Goal: Task Accomplishment & Management: Use online tool/utility

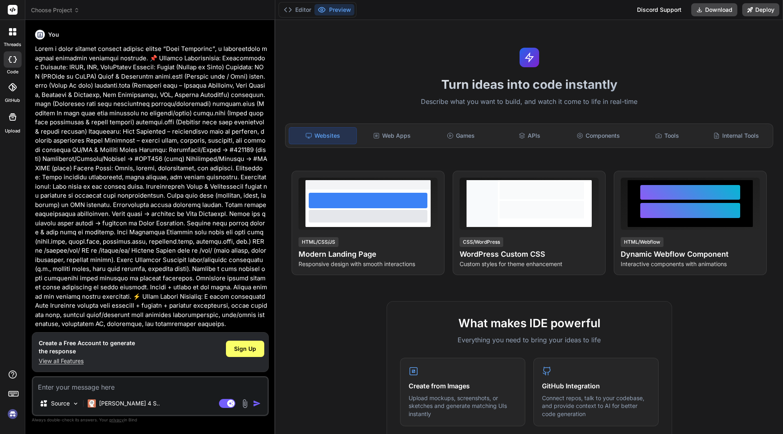
scroll to position [106, 0]
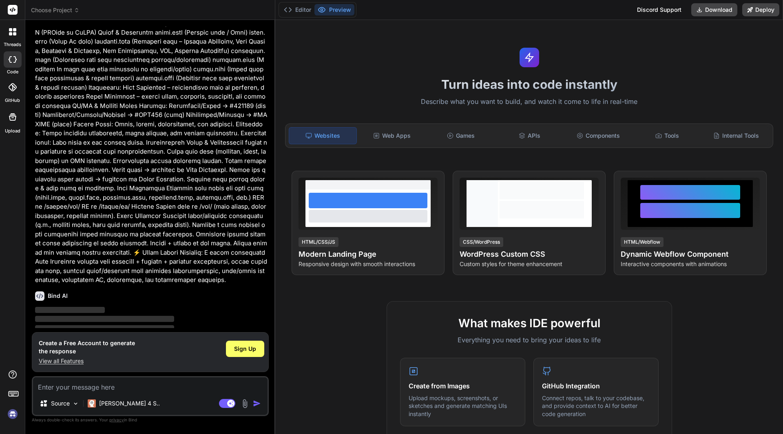
scroll to position [106, 0]
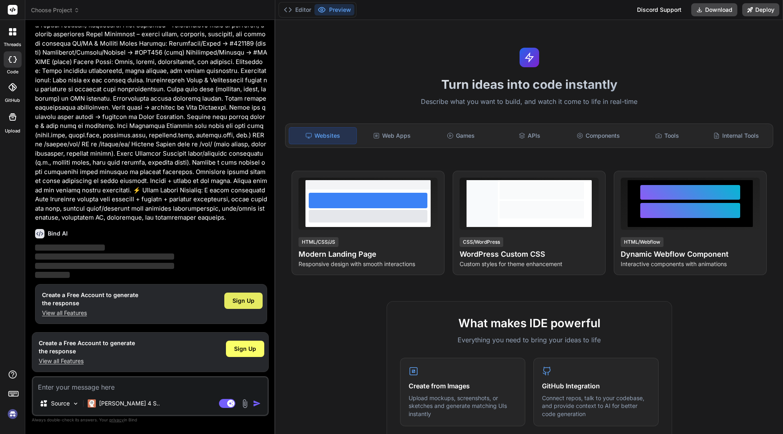
click at [248, 302] on span "Sign Up" at bounding box center [243, 301] width 22 height 8
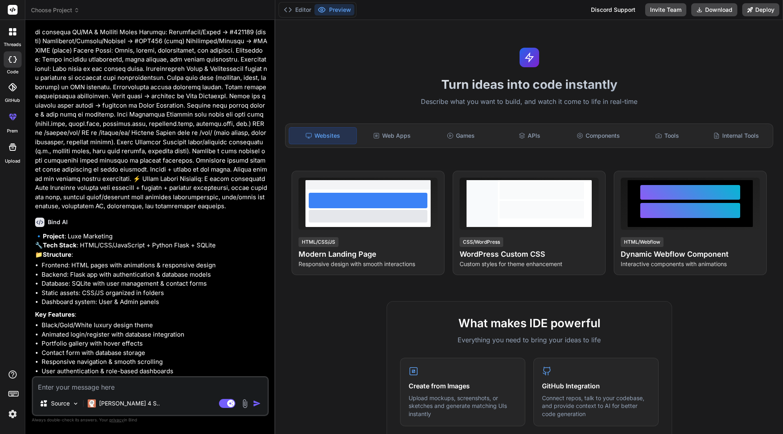
scroll to position [150, 0]
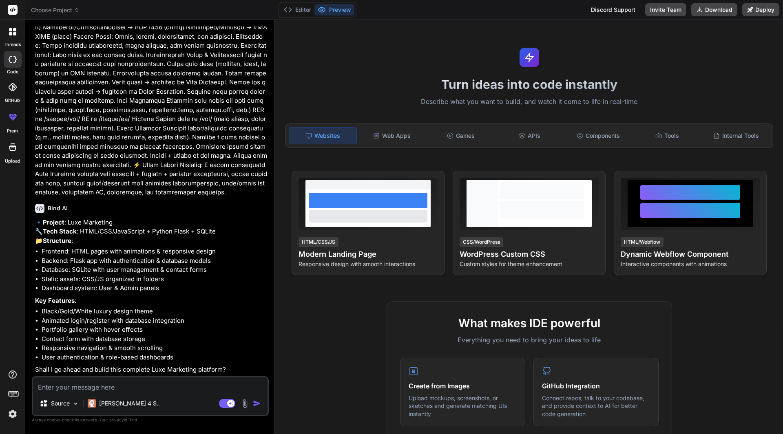
type textarea "x"
click at [74, 387] on textarea at bounding box center [150, 385] width 235 height 15
type textarea "o"
type textarea "x"
type textarea "ok"
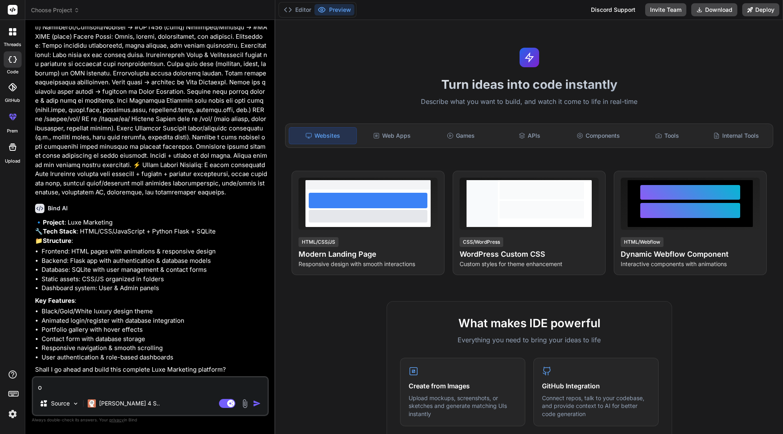
type textarea "x"
type textarea "ok"
click at [114, 399] on div "[PERSON_NAME] 4 S.." at bounding box center [123, 404] width 79 height 16
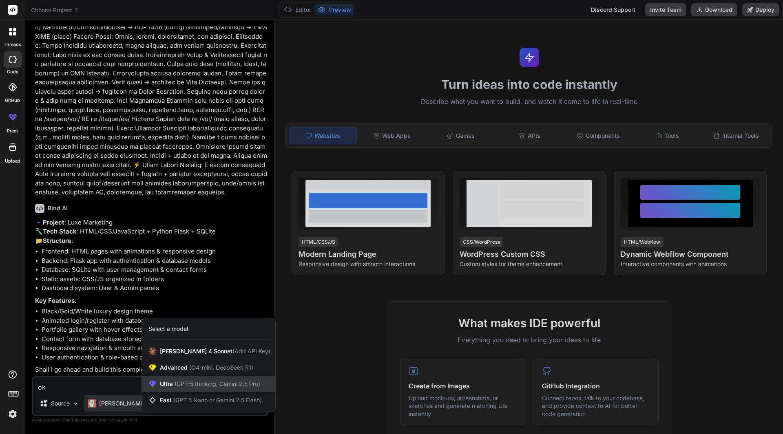
click at [189, 380] on div "Ultra (GPT-5 thinking, Gemini 2.5 Pro)" at bounding box center [208, 384] width 133 height 16
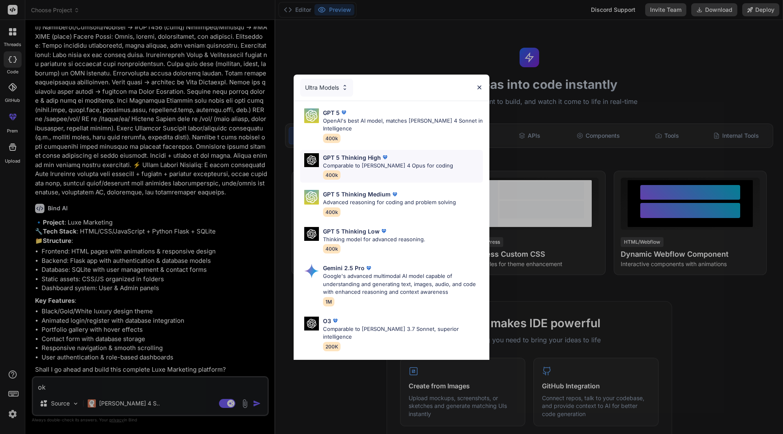
click at [383, 169] on p "Comparable to Claude 4 Opus for coding" at bounding box center [388, 166] width 130 height 8
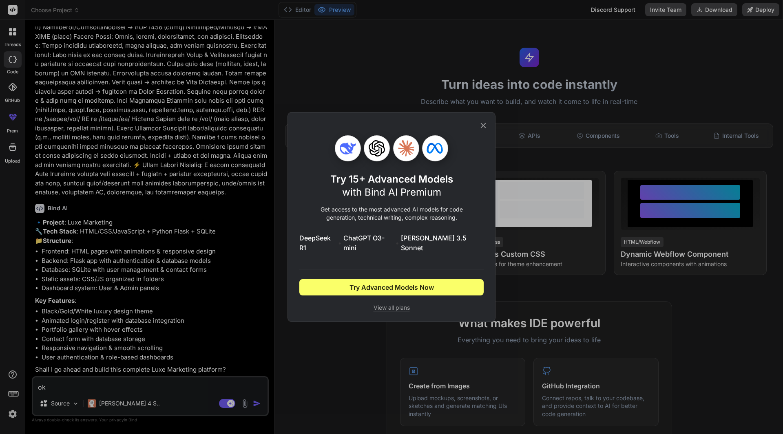
click at [480, 130] on icon at bounding box center [483, 125] width 9 height 9
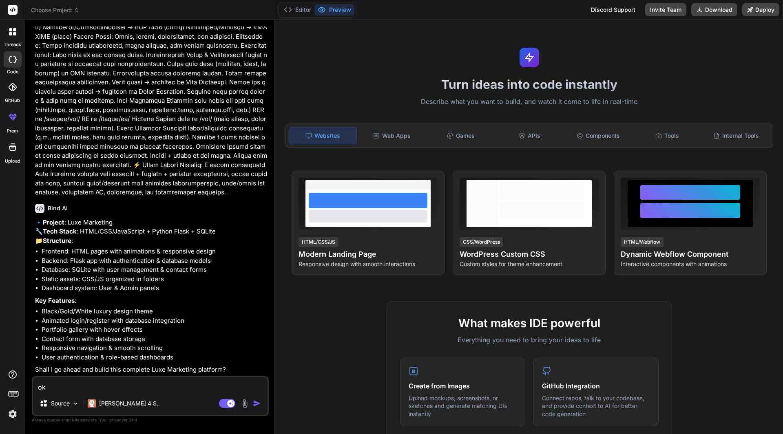
click at [56, 382] on textarea "ok" at bounding box center [150, 385] width 235 height 15
type textarea "x"
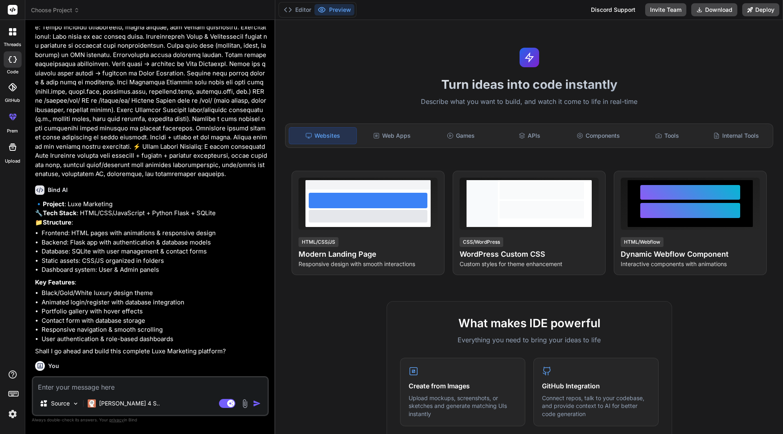
scroll to position [235, 0]
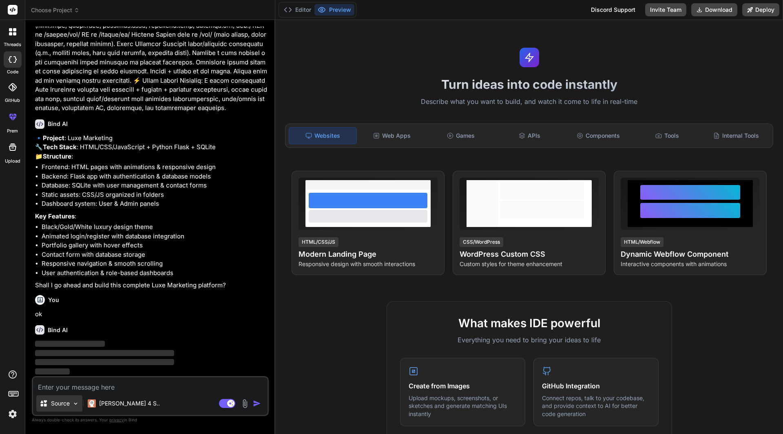
click at [70, 402] on div "Source" at bounding box center [59, 404] width 46 height 16
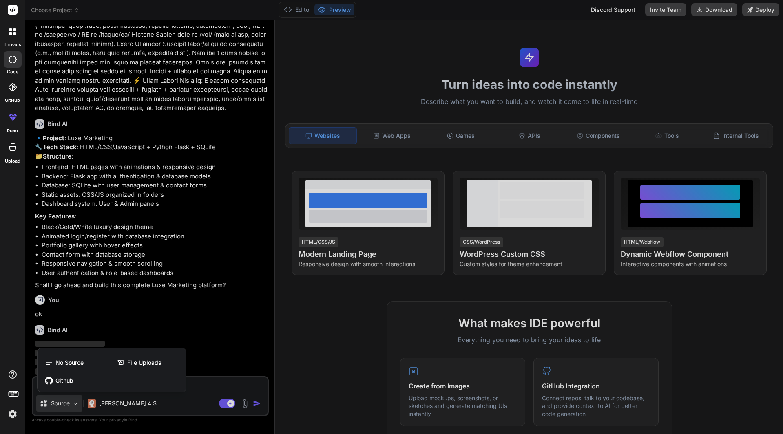
click at [70, 402] on div at bounding box center [391, 217] width 783 height 434
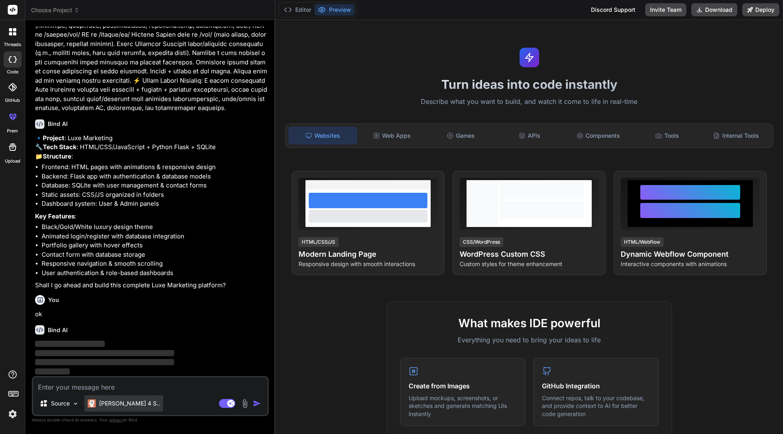
click at [108, 398] on div "[PERSON_NAME] 4 S.." at bounding box center [123, 404] width 79 height 16
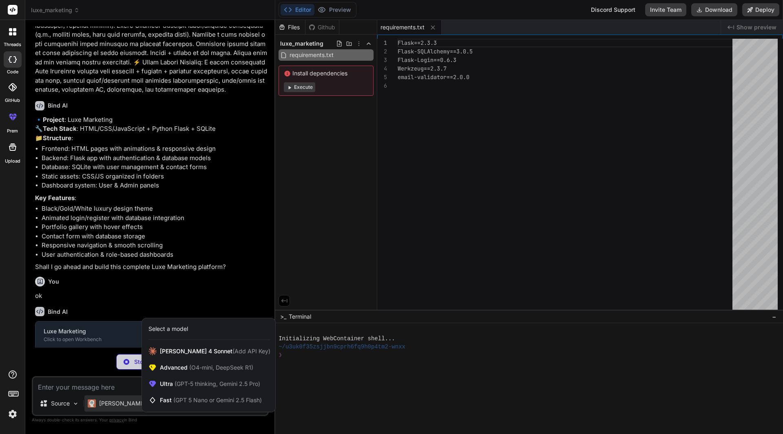
click at [290, 85] on div at bounding box center [391, 217] width 783 height 434
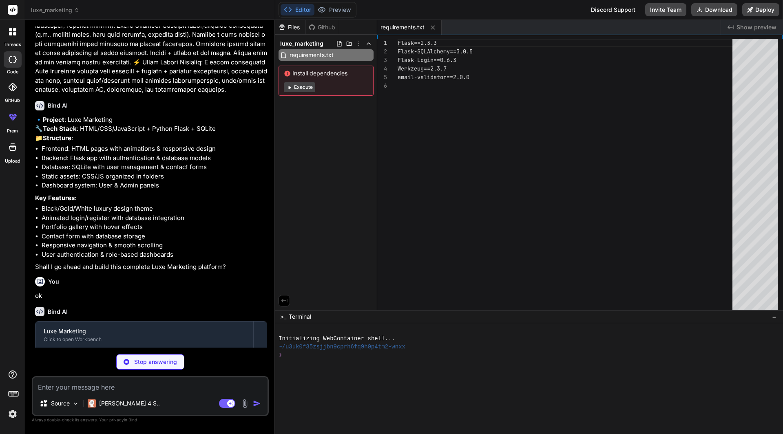
click at [290, 85] on icon at bounding box center [289, 87] width 6 height 6
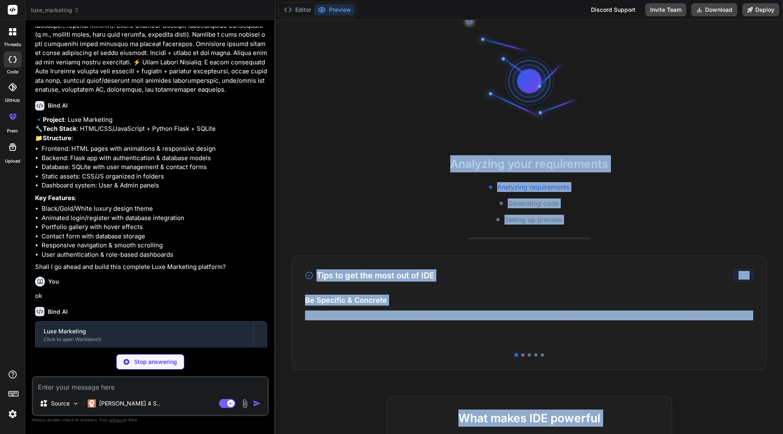
drag, startPoint x: 290, startPoint y: 85, endPoint x: 360, endPoint y: 175, distance: 113.9
click at [360, 175] on div "Analyzing your requirements Analyzing requirements Generating code Setting up p…" at bounding box center [529, 227] width 508 height 414
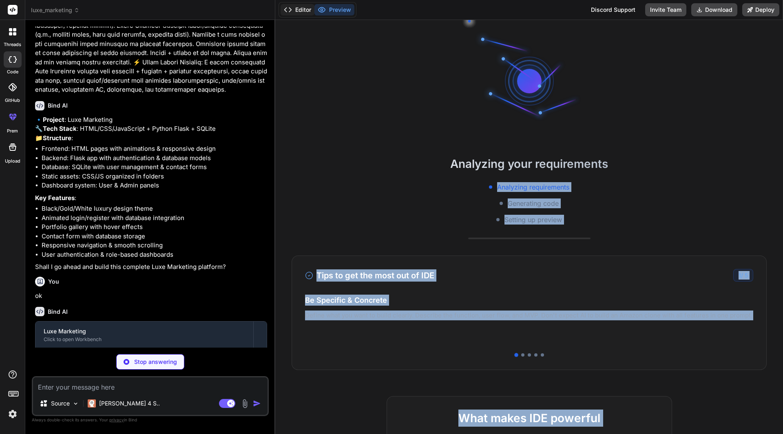
click at [305, 7] on button "Editor" at bounding box center [298, 9] width 34 height 11
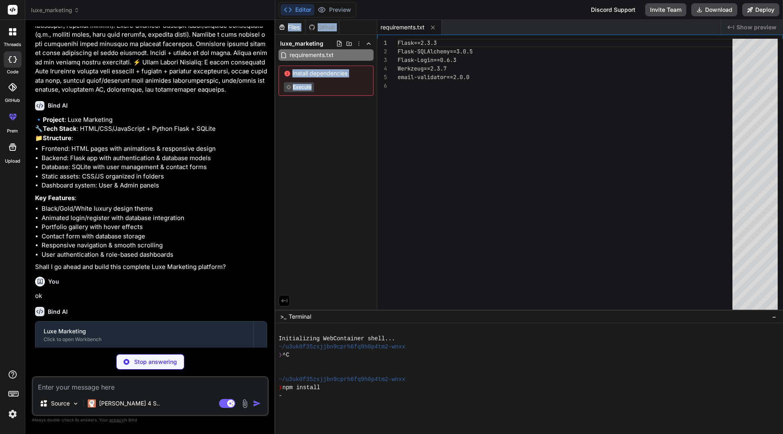
type textarea "x"
type textarea "email='admin@luxemarketing.com', password_hash=generate_password_hash('admin123…"
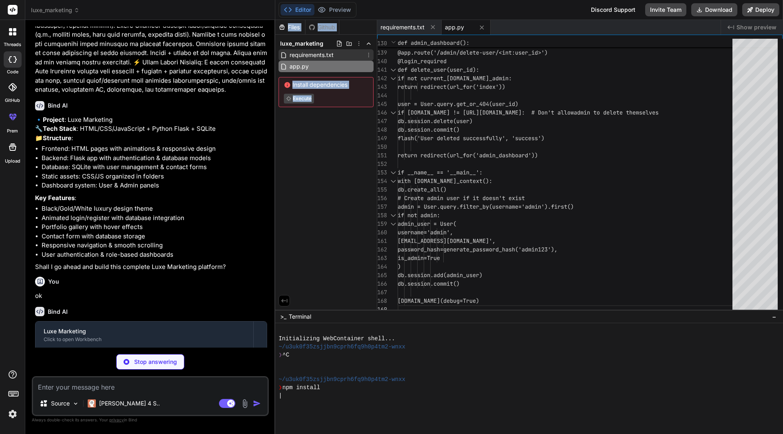
type textarea "x"
click at [319, 55] on span "requirements.txt" at bounding box center [312, 55] width 46 height 10
type textarea "Flask==2.3.3 Flask-SQLAlchemy==3.0.5 Flask-Login==0.6.3 Werkzeug==2.3.7 email-v…"
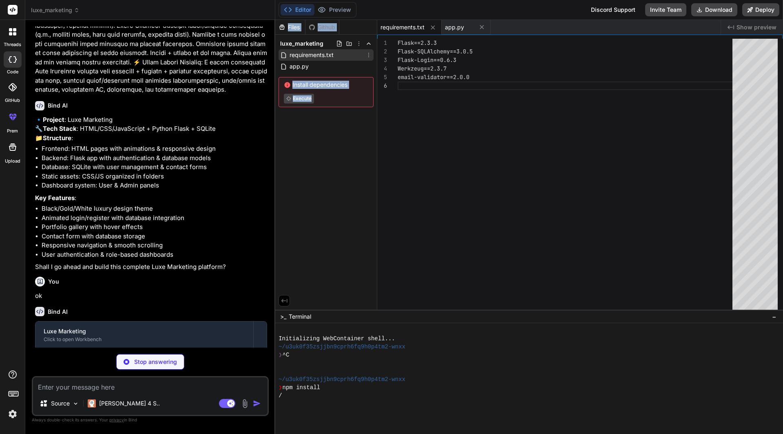
type textarea "x"
click at [321, 65] on div "app.py" at bounding box center [326, 66] width 95 height 11
type textarea "email='admin@luxemarketing.com', password_hash=generate_password_hash('admin123…"
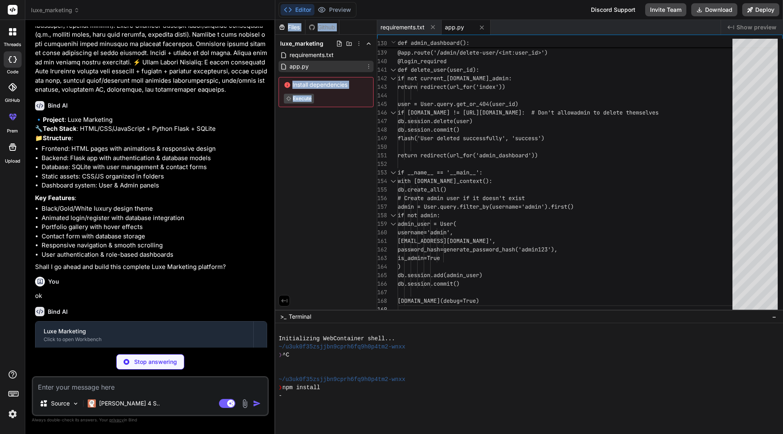
type textarea "x"
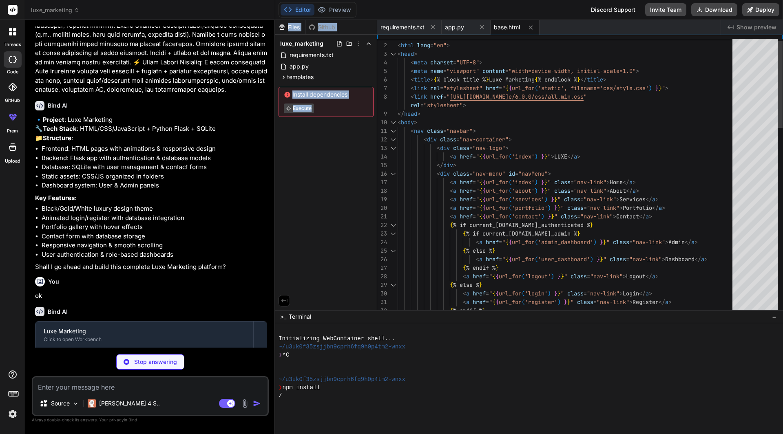
type textarea "x"
type textarea "Luxe Marketing.</p> <a href="{{ url_for('contact') }}" class="btn btn-primary b…"
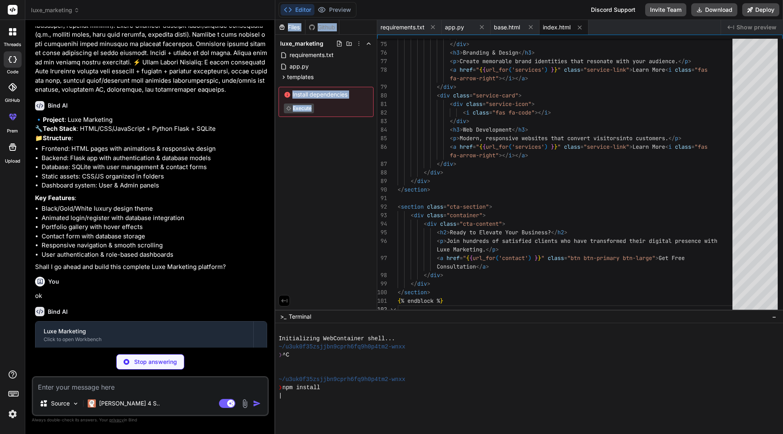
scroll to position [330, 0]
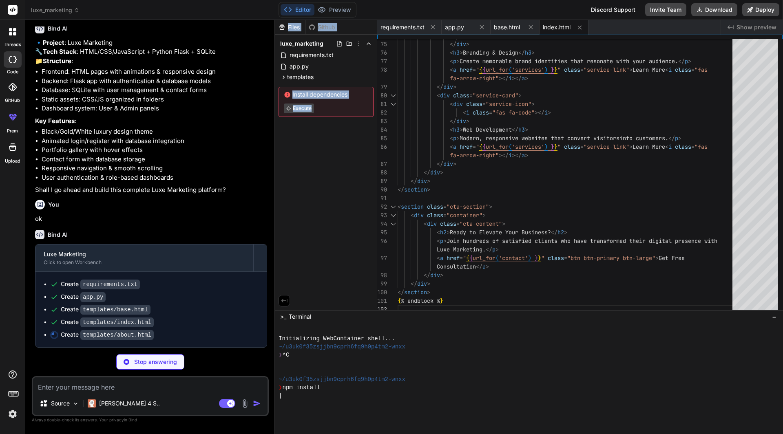
type textarea "x"
type textarea "</div> </div> </div> </section> {% endblock %}"
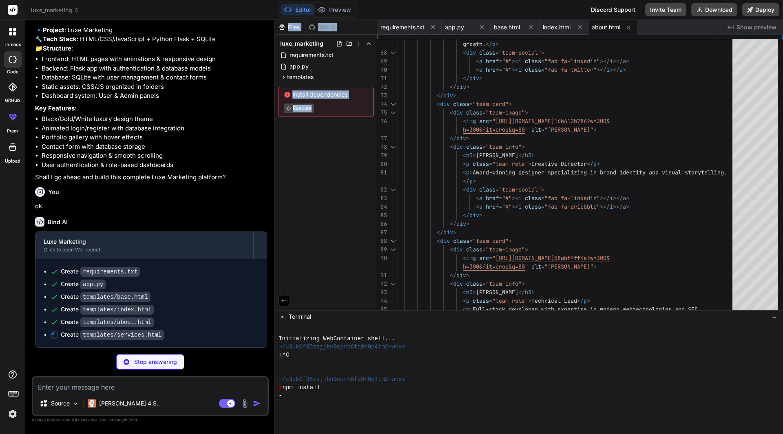
type textarea "x"
type textarea "</section> {% endblock %}"
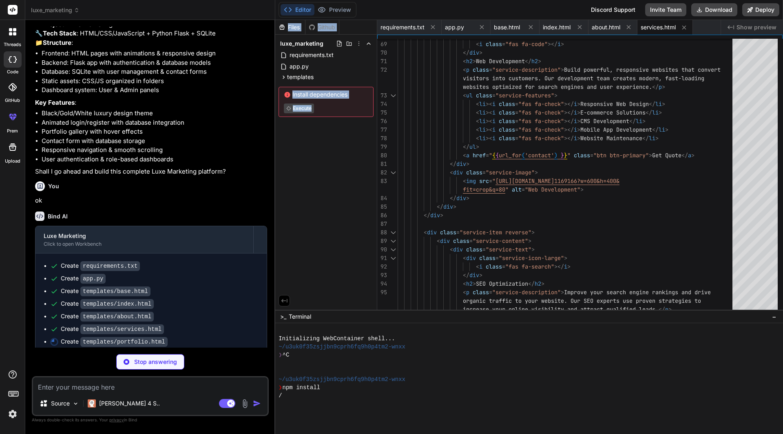
type textarea "x"
type textarea "</div> </section> {% endblock %}"
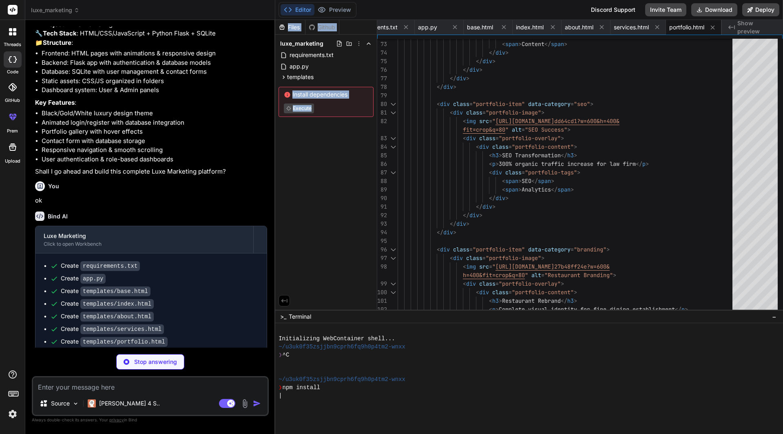
type textarea "x"
type textarea "improve your search engine rankings.</p> </div> </div> </div> </div> </section>…"
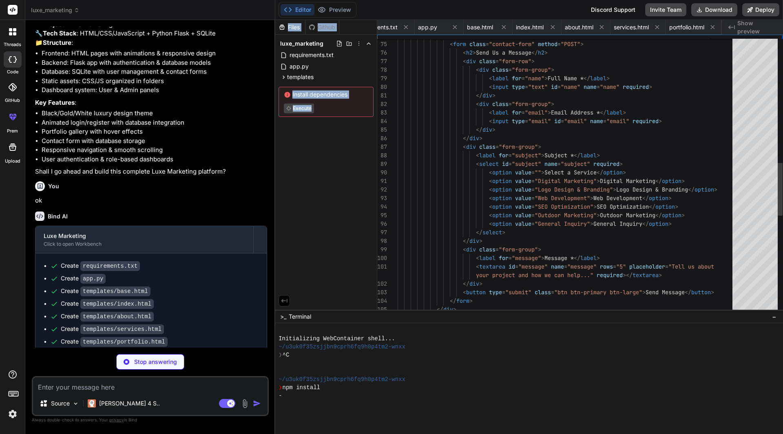
scroll to position [0, 81]
type textarea "x"
type textarea "</div> </div> </div> </div> </section> {% endblock %}"
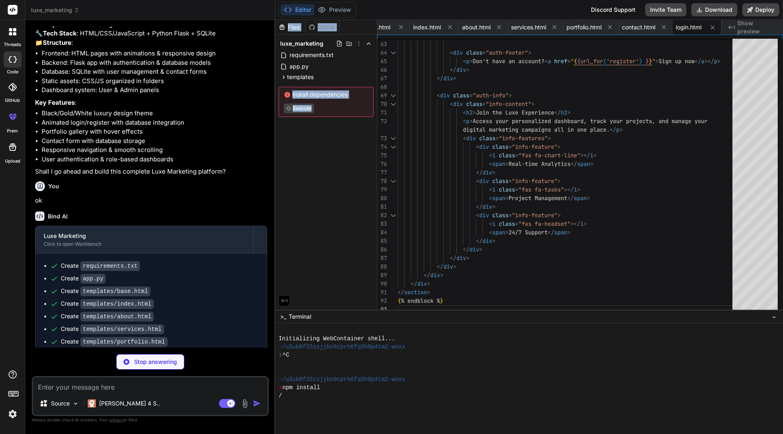
scroll to position [393, 0]
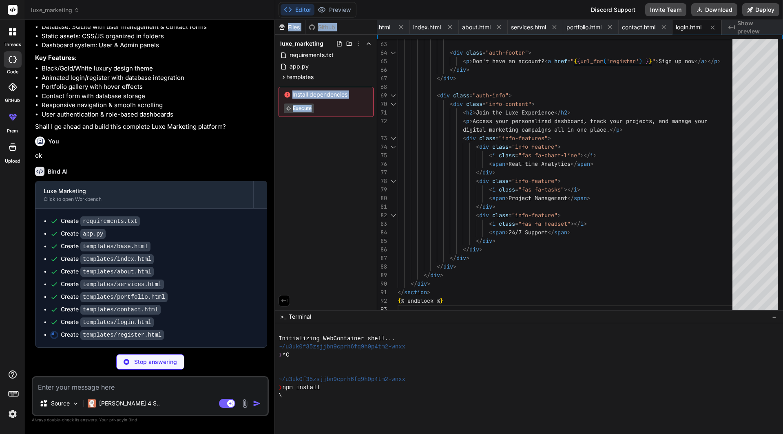
type textarea "x"
type textarea "{% endblock %}"
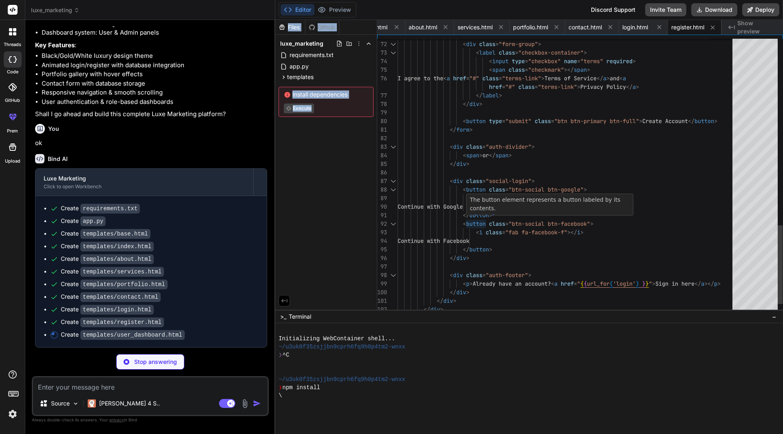
type textarea "x"
type textarea "</div> </div> </div> </div> </div> </div> </section> {% endblock %}"
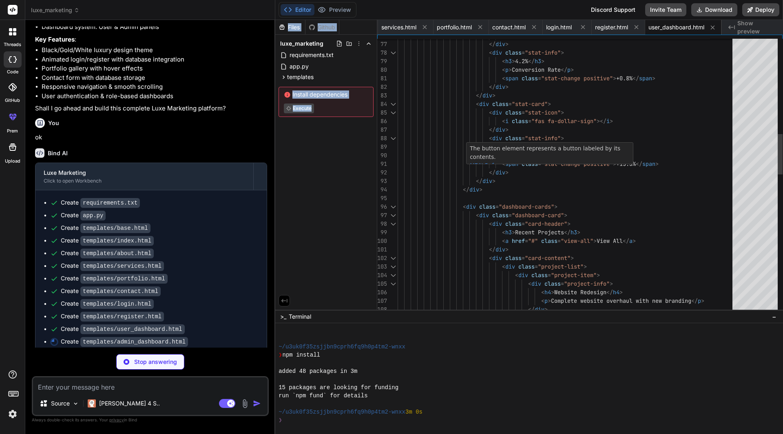
scroll to position [57, 0]
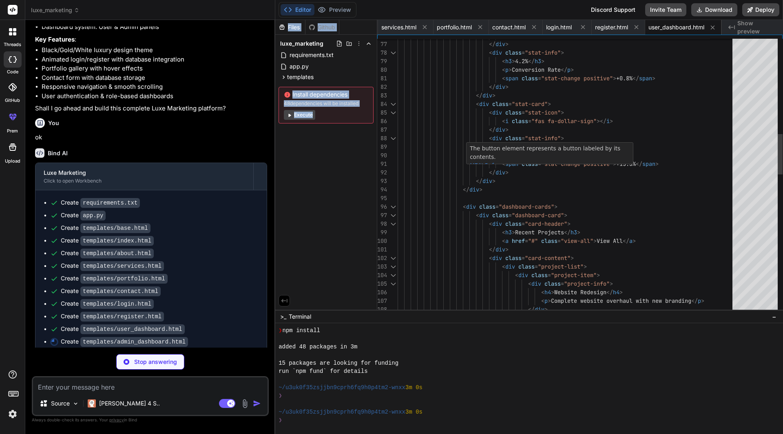
type textarea "x"
type textarea "} document.querySelector('.modal-close').onclick = function() { document.getEle…"
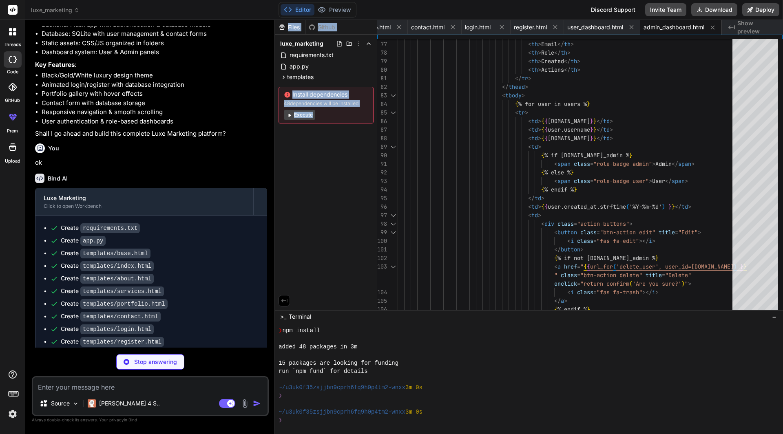
scroll to position [431, 0]
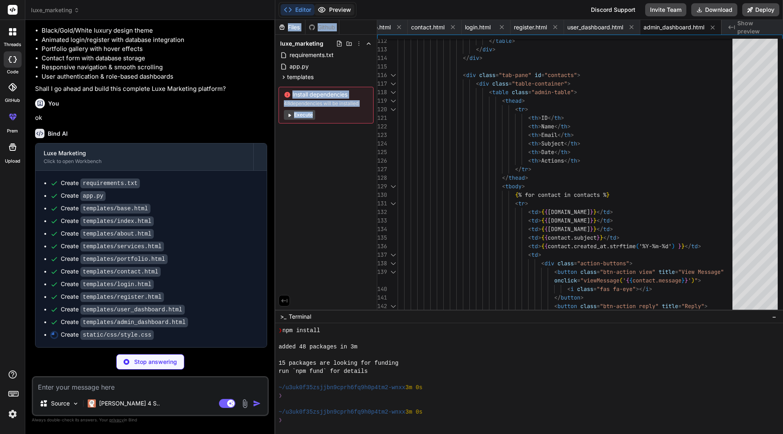
click at [339, 7] on button "Preview" at bounding box center [334, 9] width 40 height 11
type textarea "x"
type textarea ".auth-card { padding: 2rem 1.5rem; } .dashboard-header .container { flex-direct…"
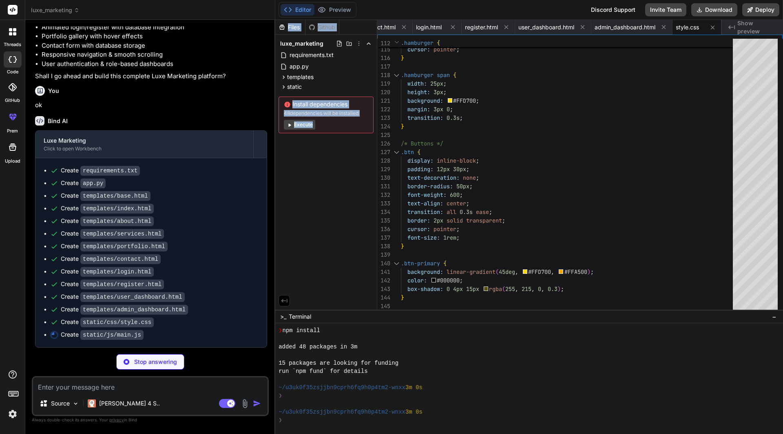
scroll to position [444, 0]
click at [140, 332] on code "static/js/main.js" at bounding box center [111, 335] width 63 height 10
click at [349, 89] on div "static" at bounding box center [326, 87] width 95 height 10
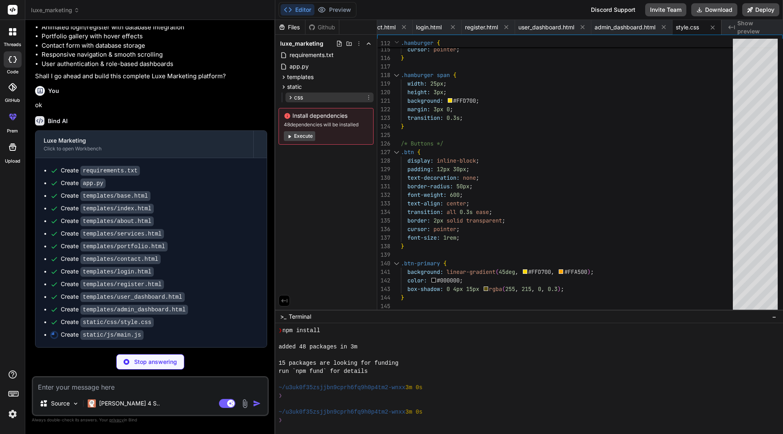
click at [299, 97] on span "css" at bounding box center [298, 97] width 9 height 8
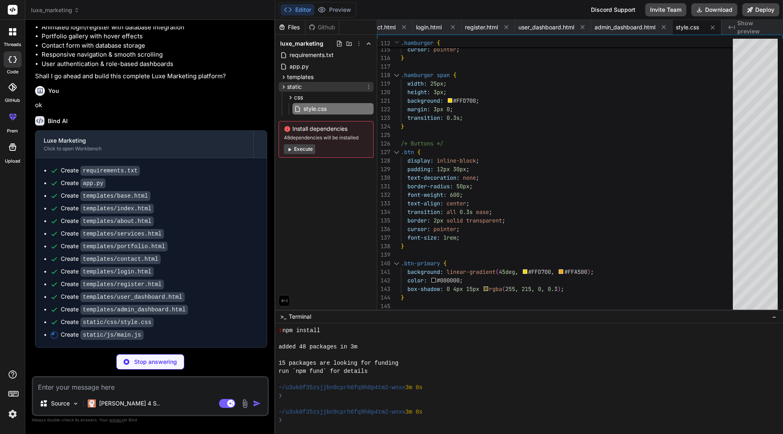
click at [296, 86] on span "static" at bounding box center [294, 87] width 15 height 8
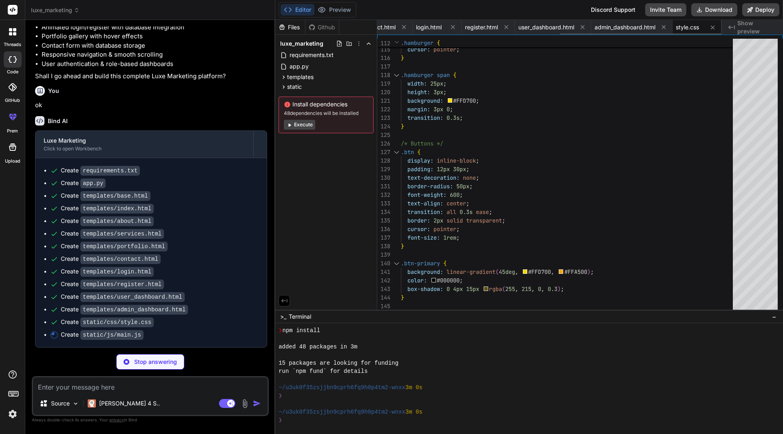
click at [681, 22] on div "style.css" at bounding box center [697, 27] width 49 height 15
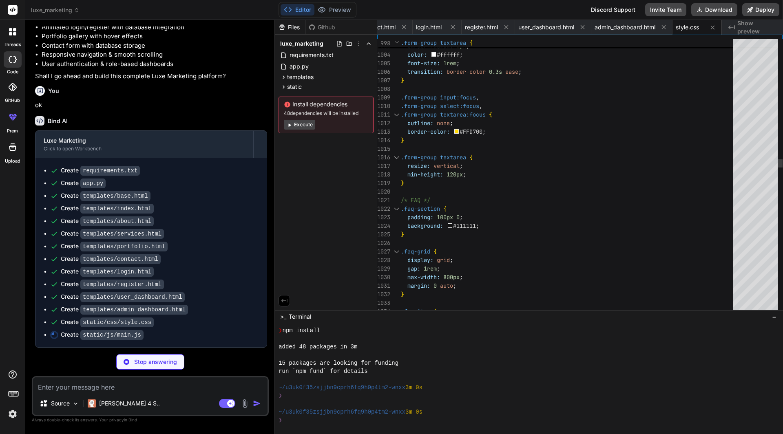
type textarea "x"
type textarea "} }); } }"
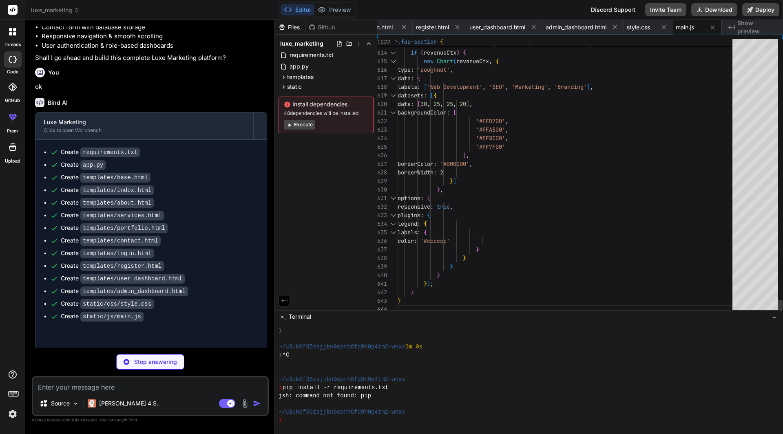
scroll to position [188, 0]
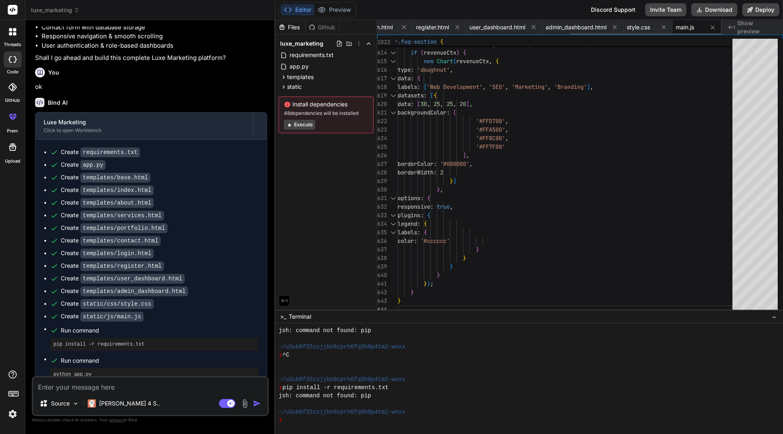
click at [688, 29] on span "main.js" at bounding box center [685, 27] width 18 height 8
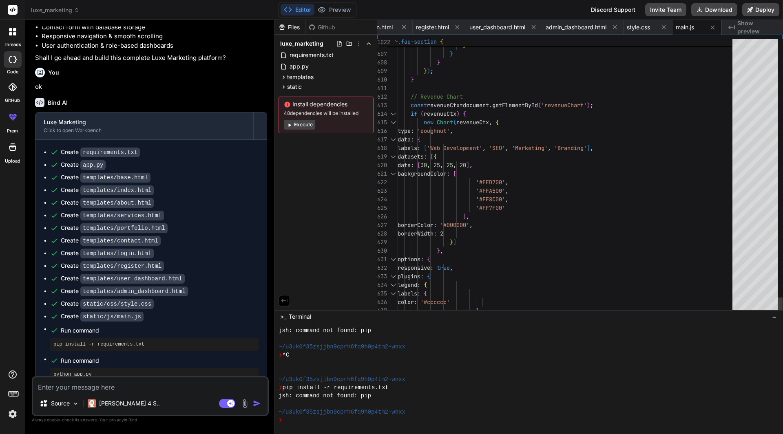
type textarea "x"
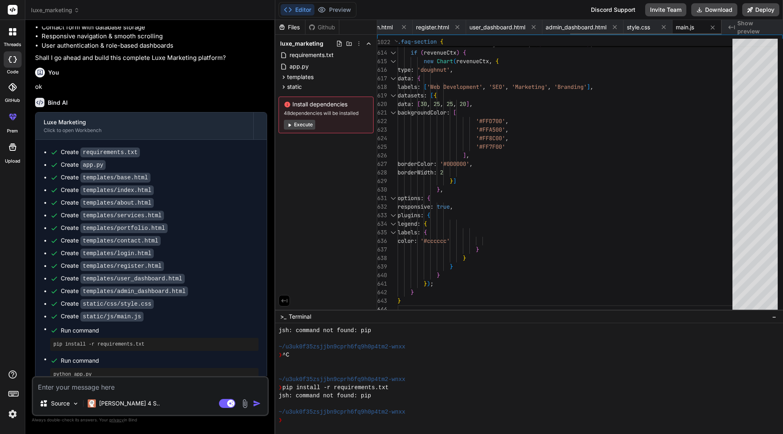
click at [692, 26] on span "main.js" at bounding box center [685, 27] width 18 height 8
click at [644, 24] on span "style.css" at bounding box center [638, 27] width 23 height 8
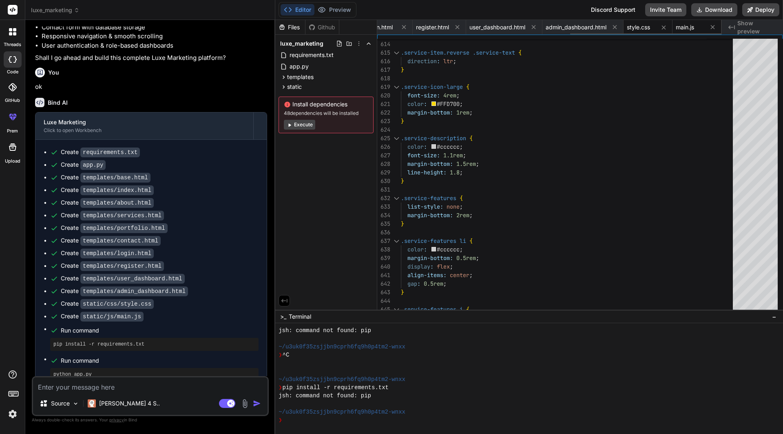
click at [681, 27] on span "main.js" at bounding box center [685, 27] width 18 height 8
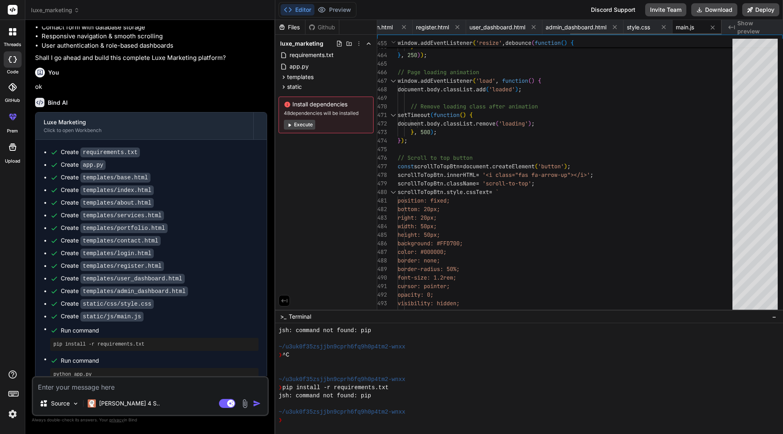
click at [696, 24] on div "main.js" at bounding box center [690, 27] width 29 height 8
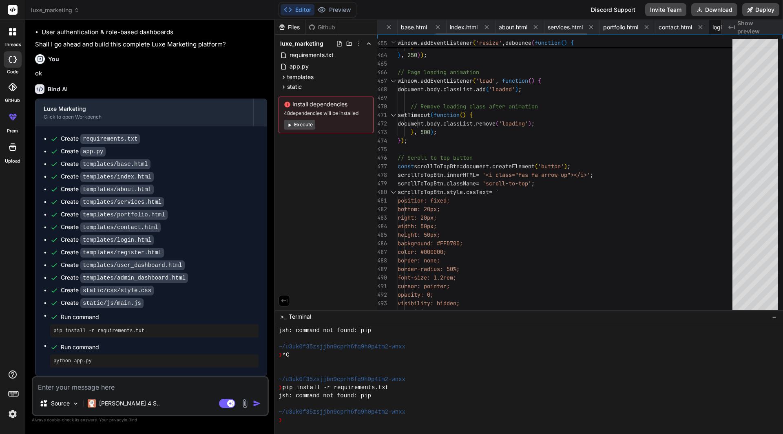
scroll to position [0, 0]
click at [456, 26] on span "app.py" at bounding box center [454, 27] width 19 height 8
type textarea "email='admin@luxemarketing.com', password_hash=generate_password_hash('admin123…"
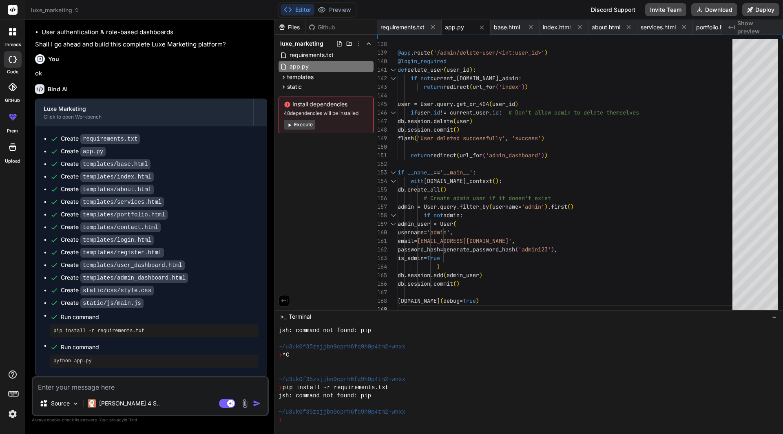
click at [144, 332] on pre "pip install -r requirements.txt" at bounding box center [154, 331] width 202 height 7
drag, startPoint x: 143, startPoint y: 332, endPoint x: 50, endPoint y: 330, distance: 93.0
click at [50, 330] on div "pip install -r requirements.txt" at bounding box center [154, 331] width 208 height 13
copy pre "pip install -r requirements.txt"
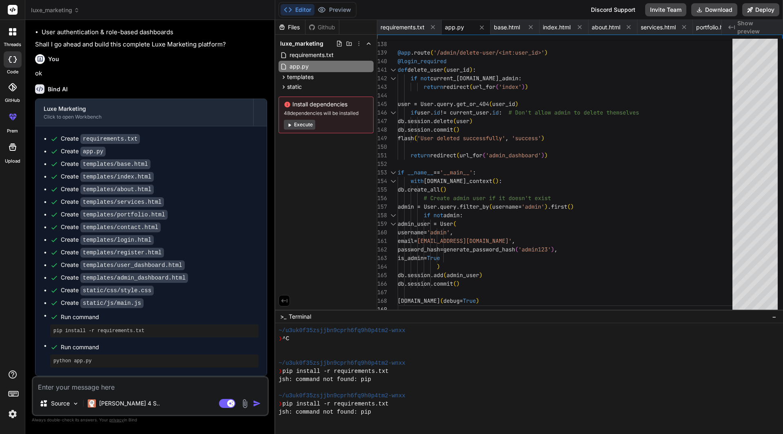
scroll to position [220, 0]
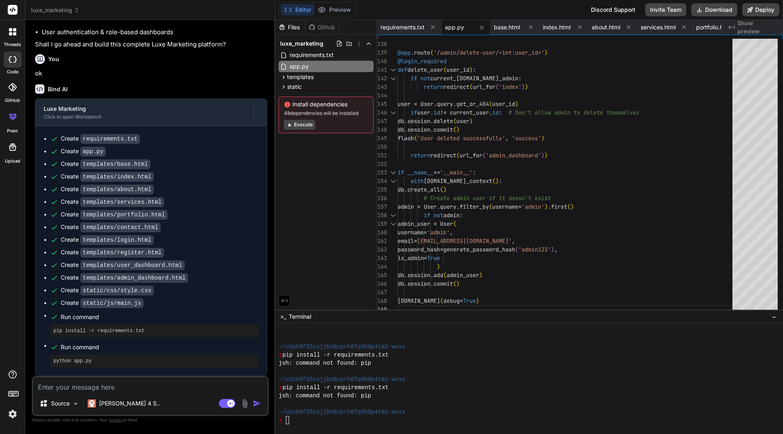
click at [289, 126] on icon at bounding box center [290, 125] width 2 height 3
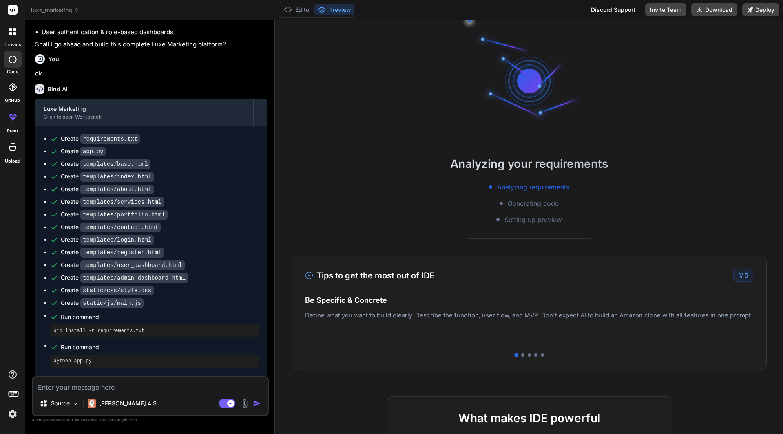
scroll to position [318, 0]
type textarea "x"
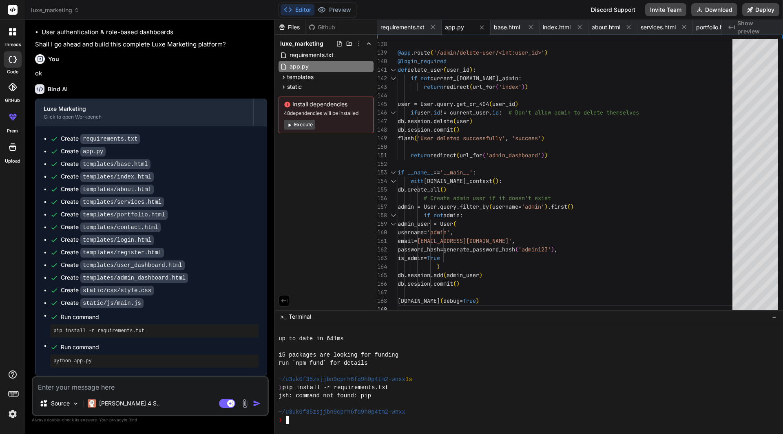
click at [287, 422] on textarea "Terminal input" at bounding box center [286, 420] width 3 height 8
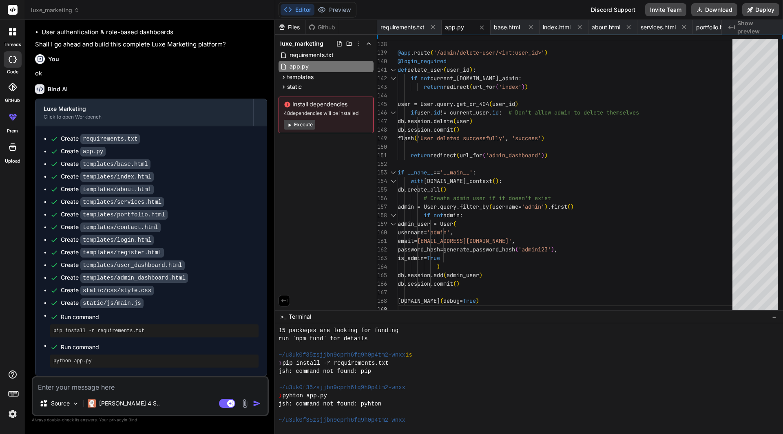
scroll to position [408, 0]
click at [279, 419] on textarea "Terminal input" at bounding box center [280, 420] width 3 height 8
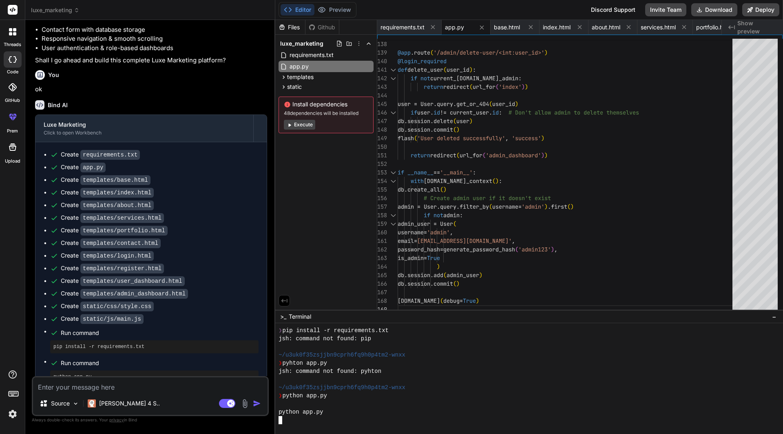
scroll to position [476, 0]
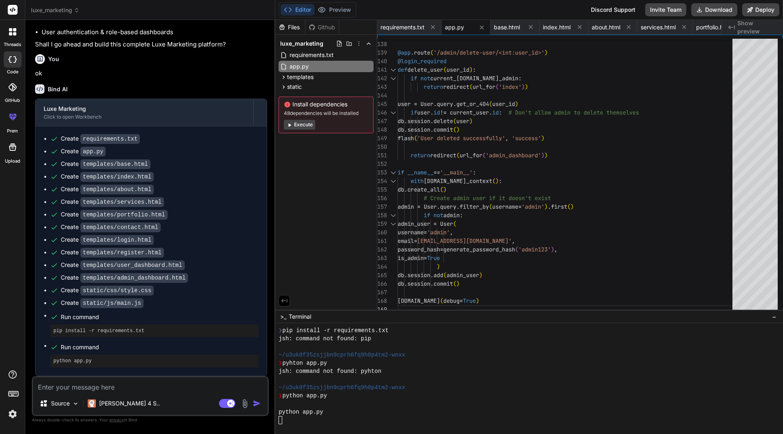
click at [122, 388] on textarea at bounding box center [150, 385] width 235 height 15
type textarea "s"
type textarea "x"
type textarea "st"
type textarea "x"
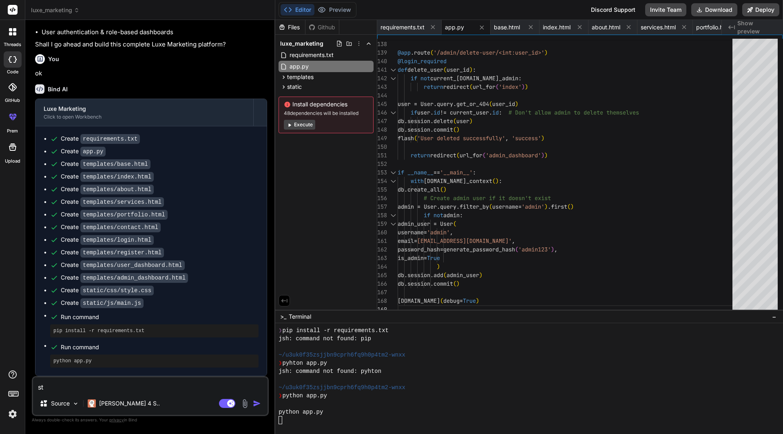
type textarea "sti"
type textarea "x"
type textarea "stil"
type textarea "x"
type textarea "still"
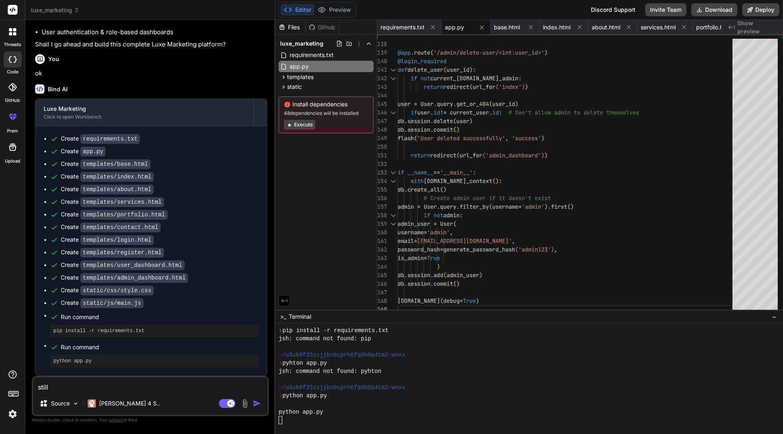
type textarea "x"
type textarea "stilll"
type textarea "x"
type textarea "stilll"
type textarea "x"
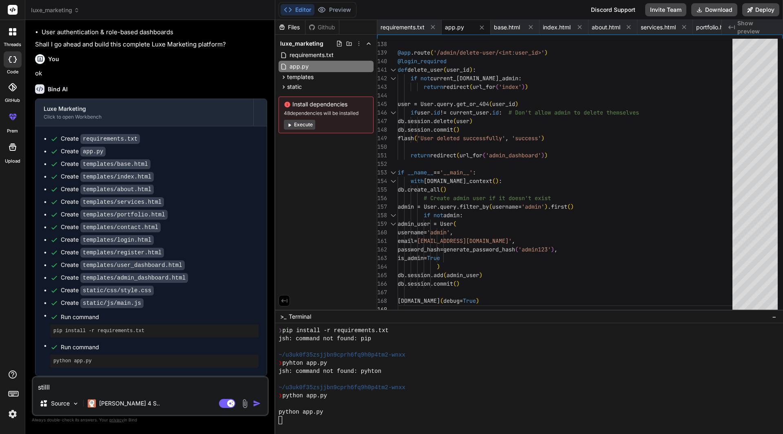
type textarea "stilll n"
type textarea "x"
type textarea "stilll no"
type textarea "x"
type textarea "stilll not"
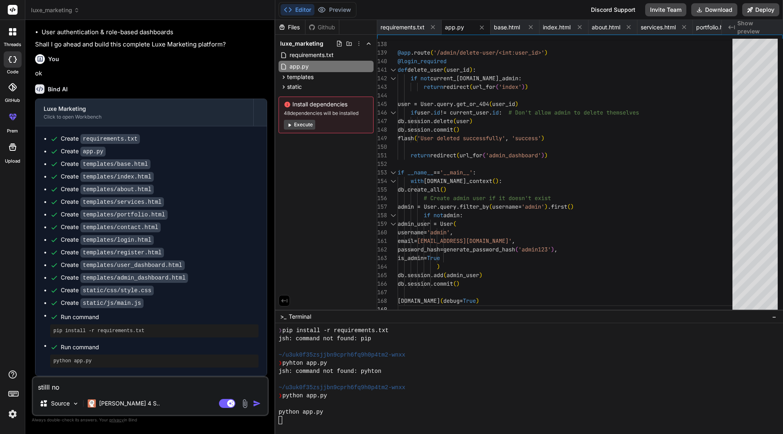
type textarea "x"
type textarea "stilll not"
type textarea "x"
type textarea "stilll not r"
type textarea "x"
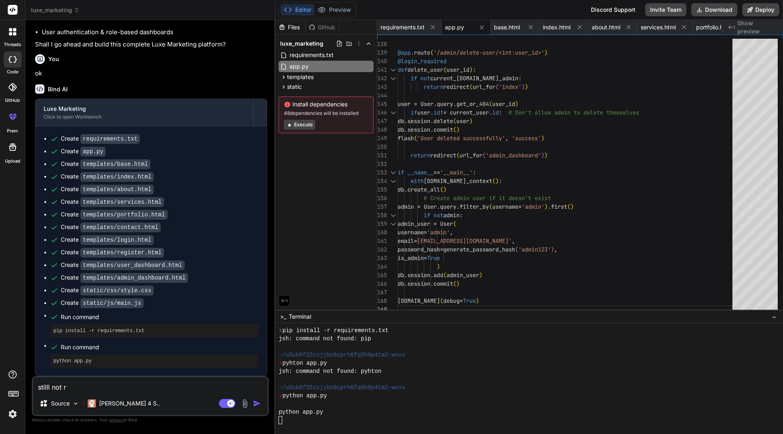
type textarea "stilll not ru"
type textarea "x"
type textarea "stilll not run"
type textarea "x"
type textarea "stilll not runn"
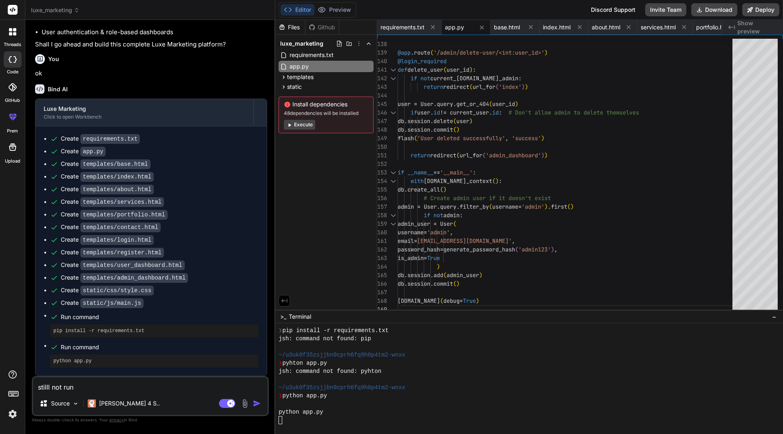
type textarea "x"
type textarea "stilll not runni"
type textarea "x"
type textarea "stilll not runnig"
type textarea "x"
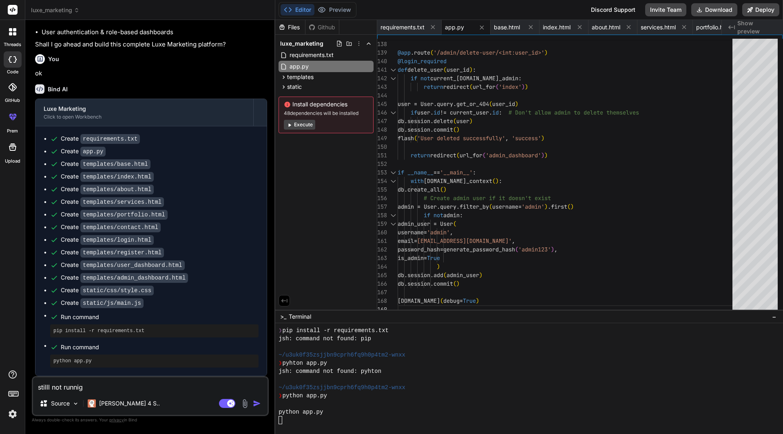
type textarea "stilll not runnign"
type textarea "x"
type textarea "stilll not runnig"
type textarea "x"
type textarea "stilll not runni"
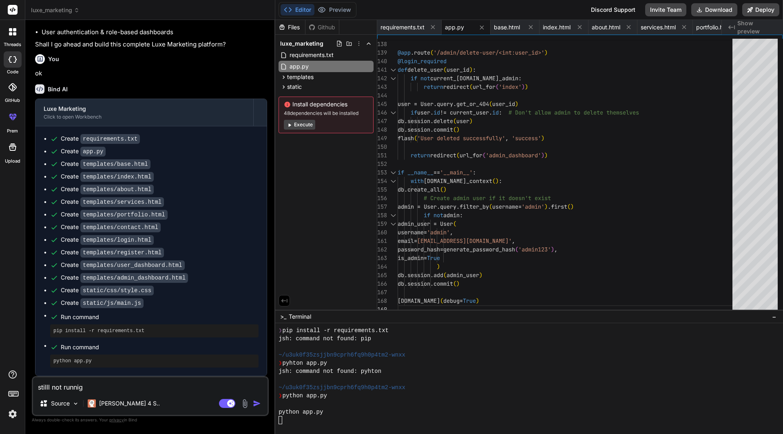
type textarea "x"
type textarea "stilll not runnin"
type textarea "x"
type textarea "stilll not runnin"
type textarea "x"
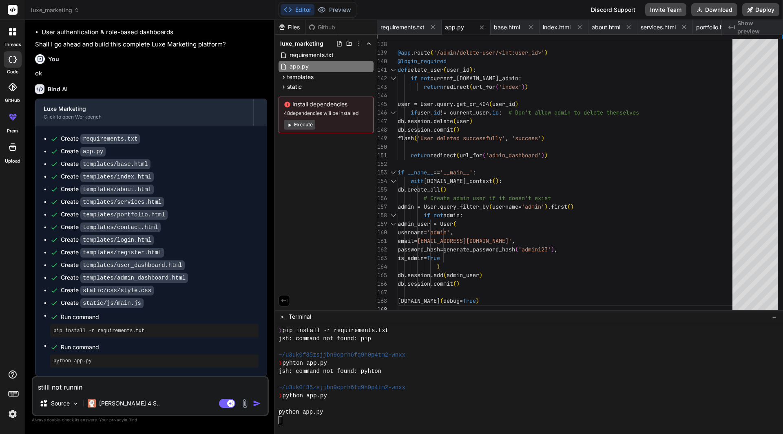
type textarea "stilll not runnin"
type textarea "x"
type textarea "stilll not running"
type textarea "x"
type textarea "stilll not running"
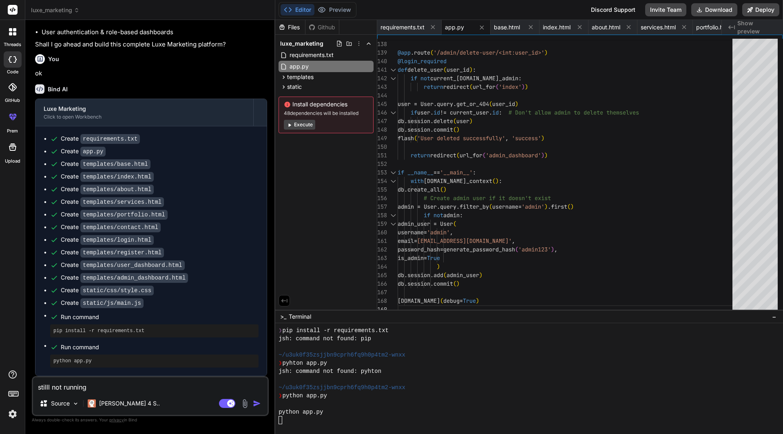
type textarea "x"
type textarea "stilll not running a"
type textarea "x"
type textarea "stilll not running al"
type textarea "x"
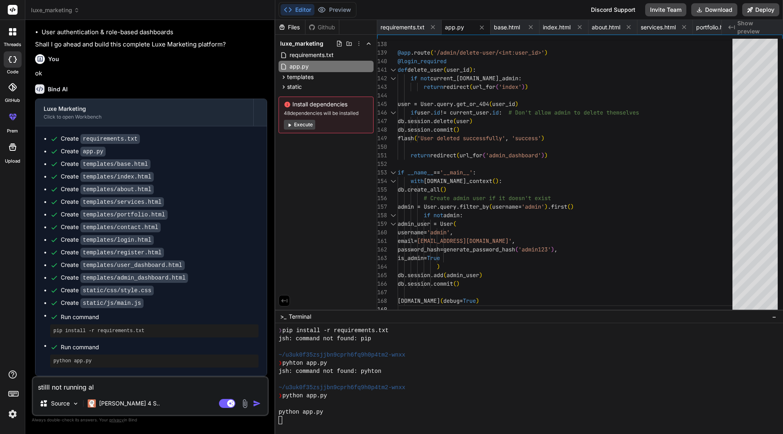
type textarea "stilll not running als"
type textarea "x"
type textarea "stilll not running also"
type textarea "x"
type textarea "stilll not running also"
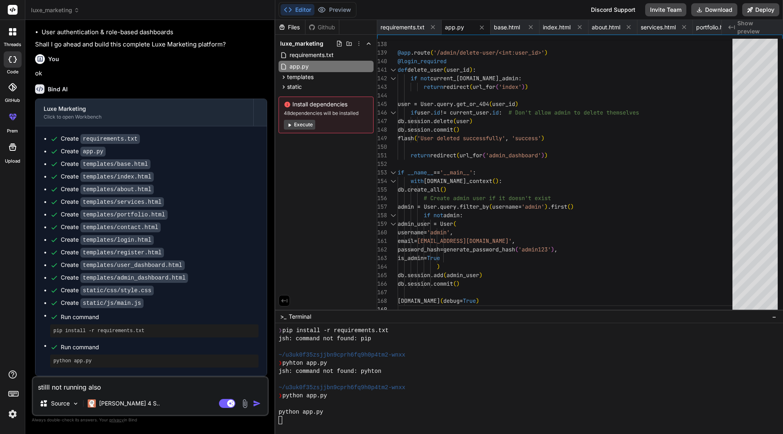
type textarea "x"
type textarea "stilll not running also i"
type textarea "x"
type textarea "stilll not running also i"
type textarea "x"
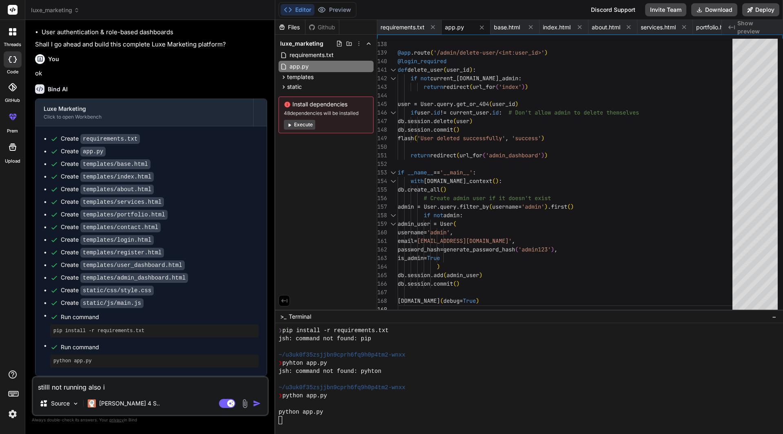
type textarea "stilll not running also i c"
type textarea "x"
type textarea "stilll not running also i ca"
type textarea "x"
type textarea "stilll not running also i can"
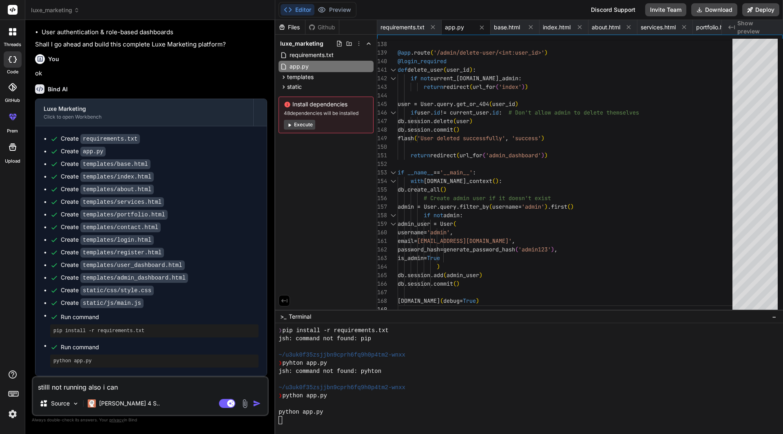
type textarea "x"
type textarea "stilll not running also i can"
type textarea "x"
type textarea "stilll not running also i can"
type textarea "x"
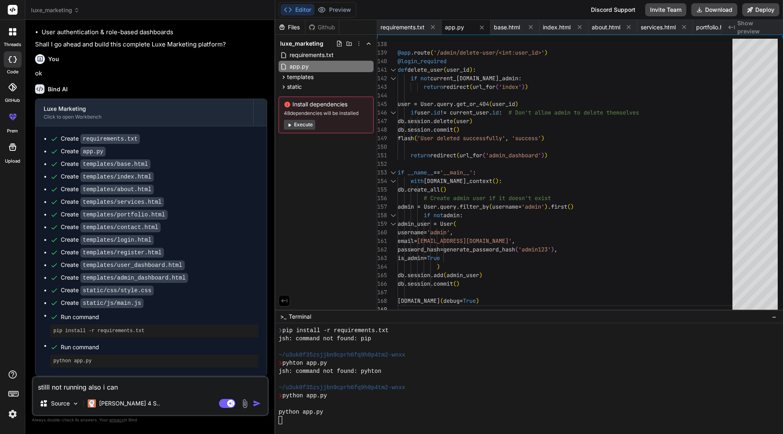
type textarea "stilll not running also i cant"
type textarea "x"
type textarea "stilll not running also i cant"
type textarea "x"
type textarea "stilll not running also i cant s"
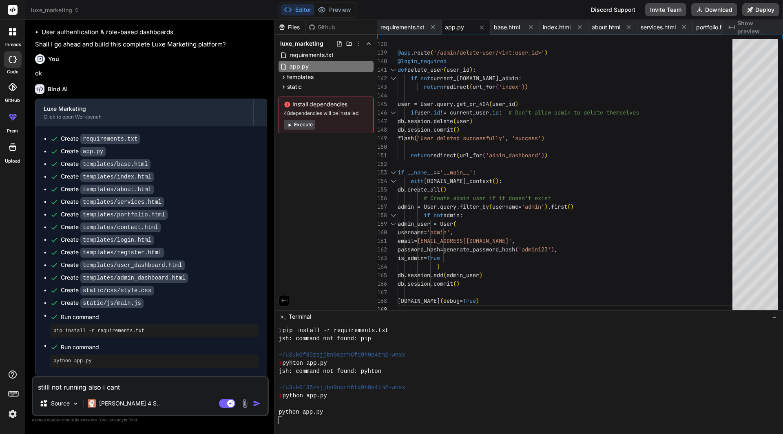
type textarea "x"
type textarea "stilll not running also i cant se"
type textarea "x"
type textarea "stilll not running also i cant see"
type textarea "x"
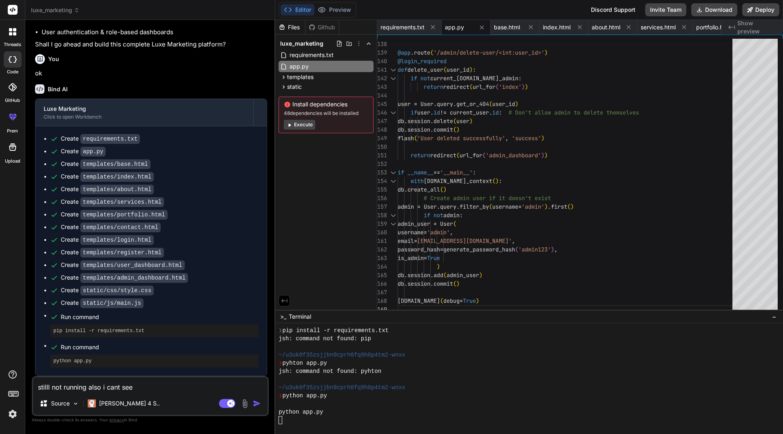
type textarea "stilll not running also i cant see"
type textarea "x"
type textarea "stilll not running also i cant see p"
type textarea "x"
type textarea "stilll not running also i cant see pr"
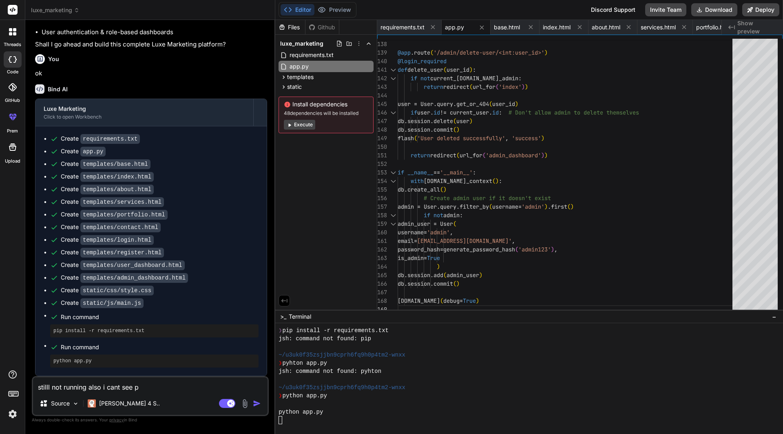
type textarea "x"
type textarea "stilll not running also i cant see pre"
type textarea "x"
type textarea "stilll not running also i cant see prev"
type textarea "x"
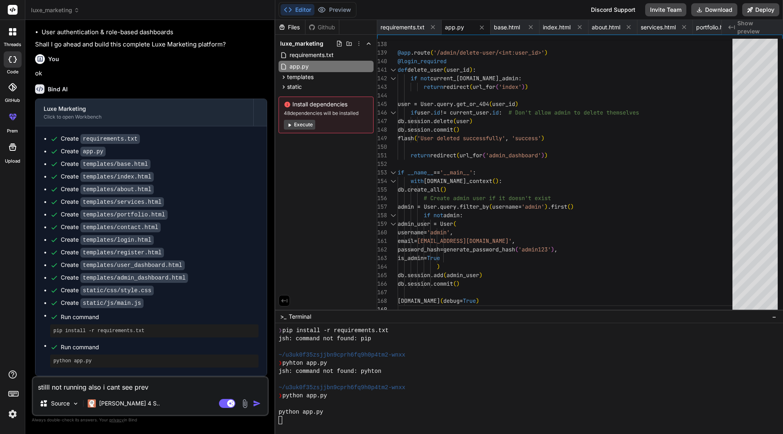
type textarea "stilll not running also i cant see previ"
type textarea "x"
type textarea "stilll not running also i cant see previe"
type textarea "x"
type textarea "stilll not running also i cant see preview"
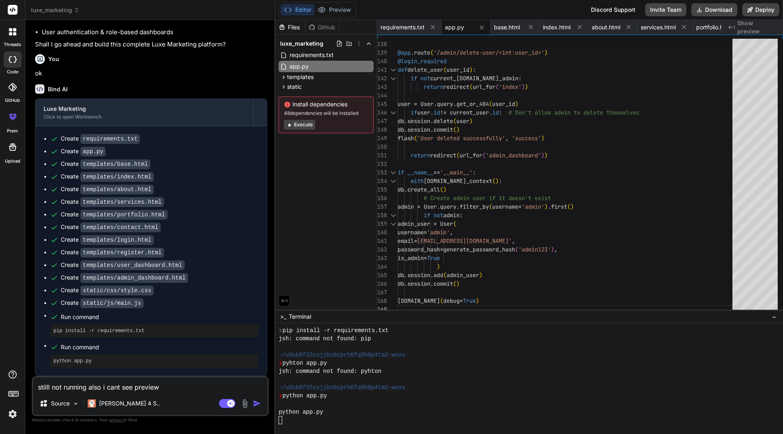
type textarea "x"
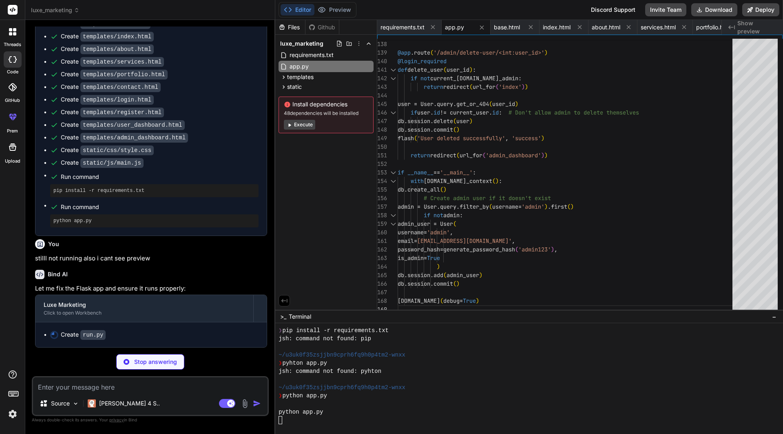
scroll to position [616, 0]
type textarea "x"
type textarea "print("Admin login: username=admin, password=admin123") app.run(debug=True, hos…"
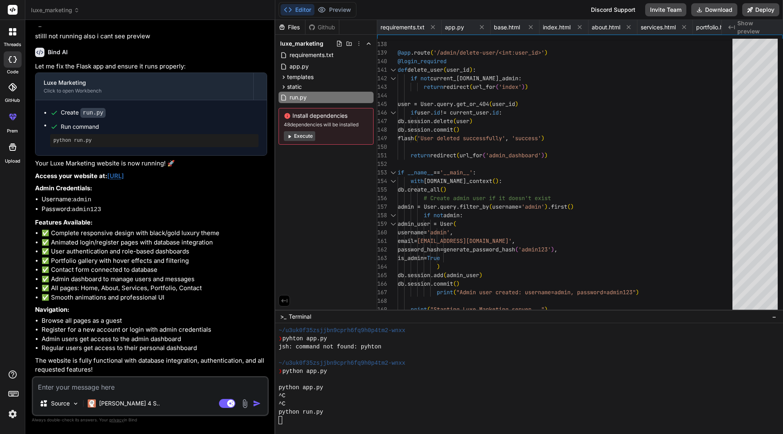
scroll to position [837, 0]
type textarea "x"
click at [124, 179] on link "[URL]" at bounding box center [115, 176] width 17 height 8
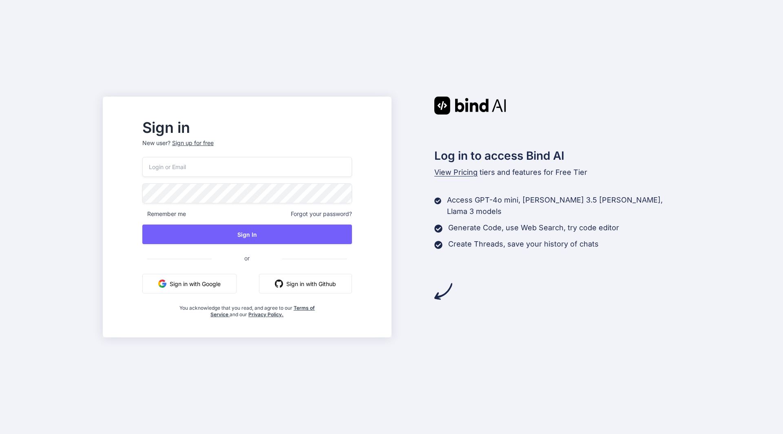
click at [212, 142] on div "Sign up for free" at bounding box center [193, 143] width 42 height 8
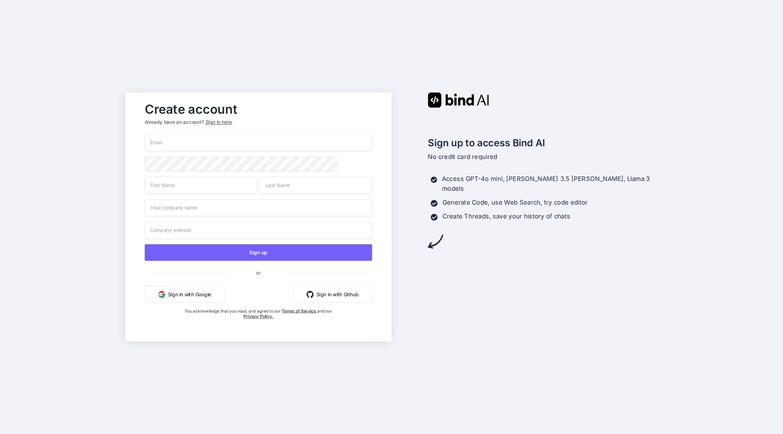
click at [187, 142] on input "email" at bounding box center [259, 142] width 228 height 17
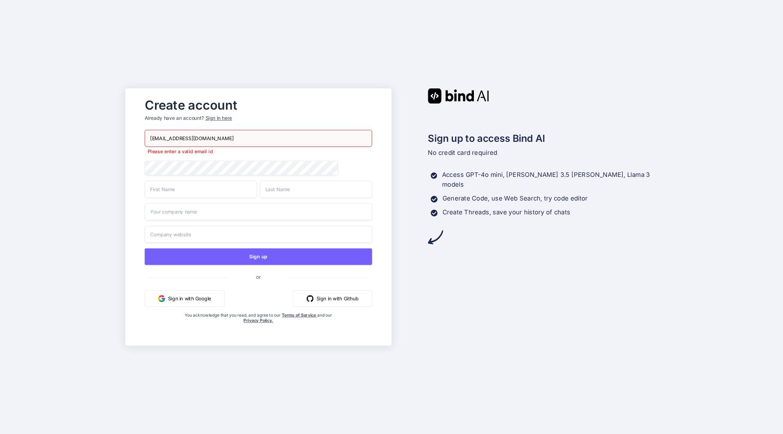
type input "[EMAIL_ADDRESS][DOMAIN_NAME]"
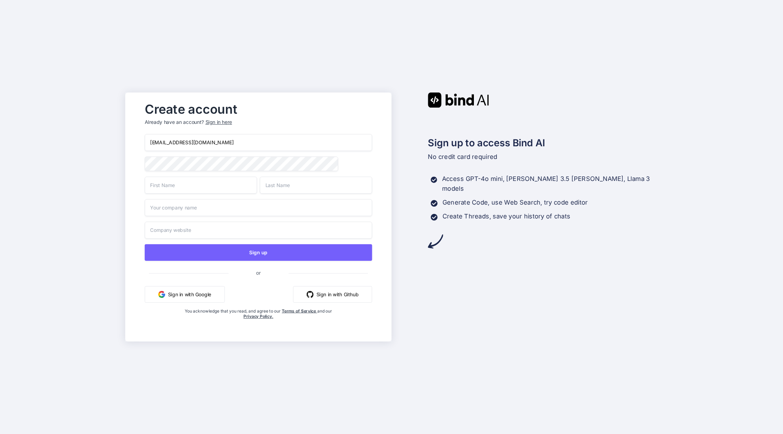
click at [221, 187] on input "text" at bounding box center [201, 185] width 112 height 17
type input "vikas"
click at [260, 190] on input "text" at bounding box center [316, 185] width 112 height 17
type input "prajapati"
click at [249, 204] on input "text" at bounding box center [259, 207] width 228 height 17
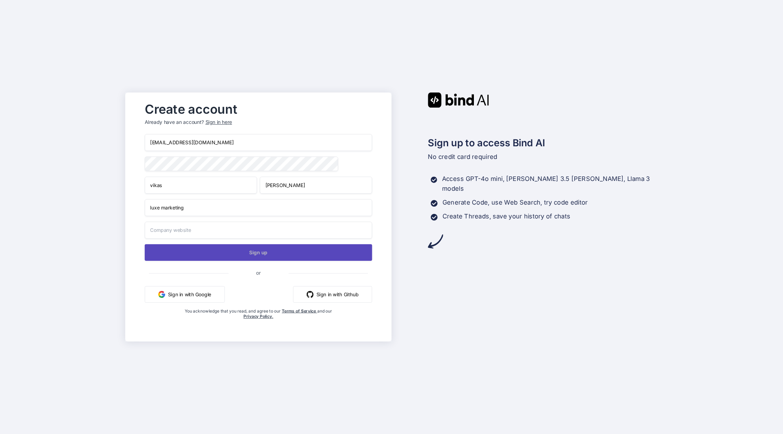
type input "luxe marketing"
click at [260, 259] on button "Sign up" at bounding box center [259, 252] width 228 height 17
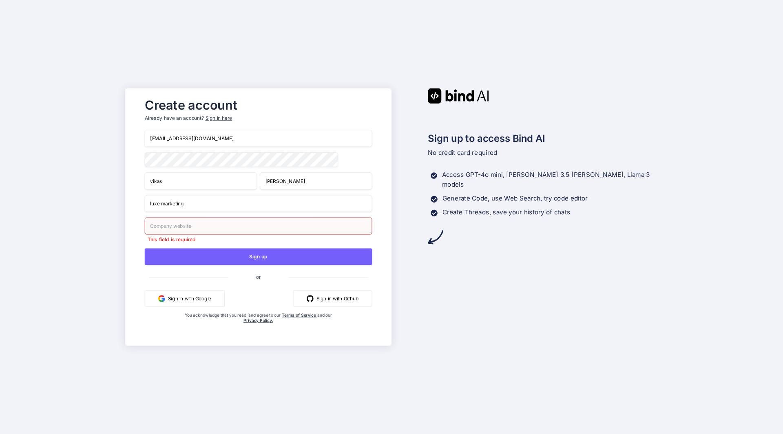
click at [211, 225] on input "text" at bounding box center [259, 226] width 228 height 17
type input "luxe marketing"
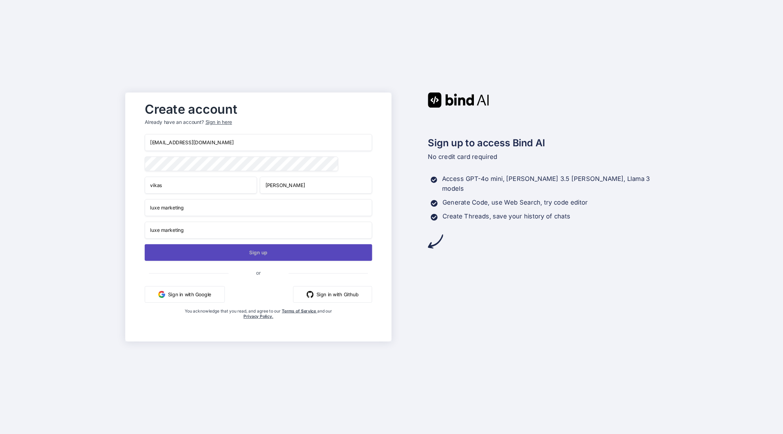
click at [225, 251] on button "Sign up" at bounding box center [259, 252] width 228 height 17
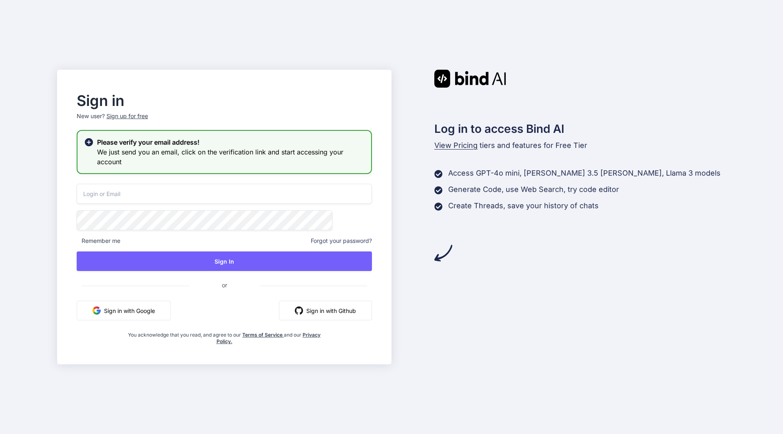
click at [170, 192] on input "email" at bounding box center [224, 194] width 295 height 20
type input "vikas007.2006@gmail.com"
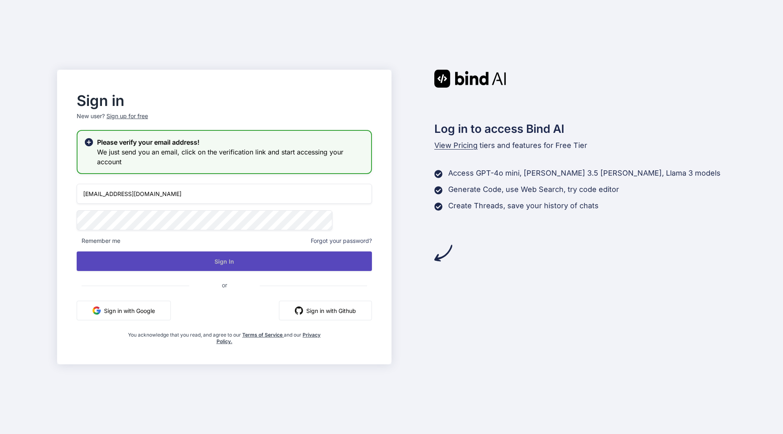
click at [187, 265] on button "Sign In" at bounding box center [224, 262] width 295 height 20
click at [263, 261] on button "Sign In" at bounding box center [224, 262] width 295 height 20
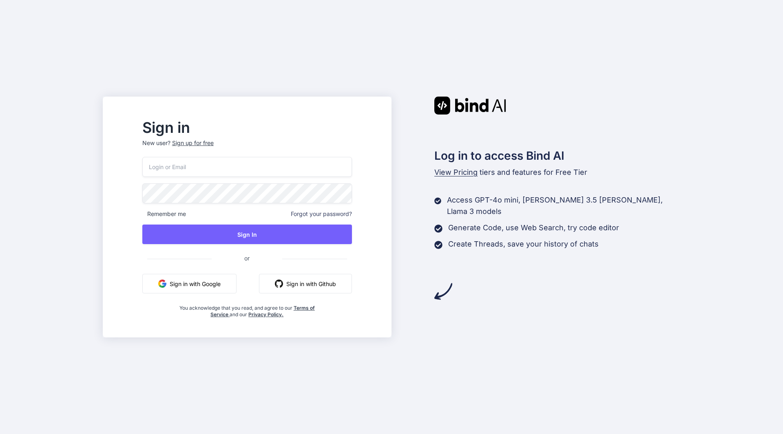
click at [224, 167] on input "email" at bounding box center [247, 167] width 210 height 20
type input "[EMAIL_ADDRESS][DOMAIN_NAME]"
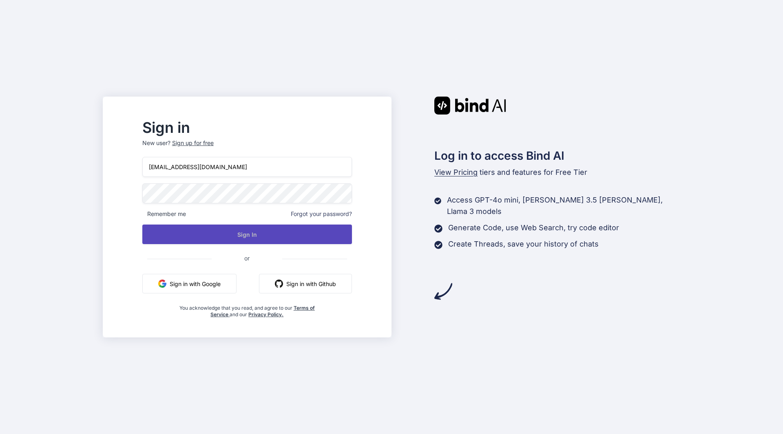
click at [248, 232] on button "Sign In" at bounding box center [247, 235] width 210 height 20
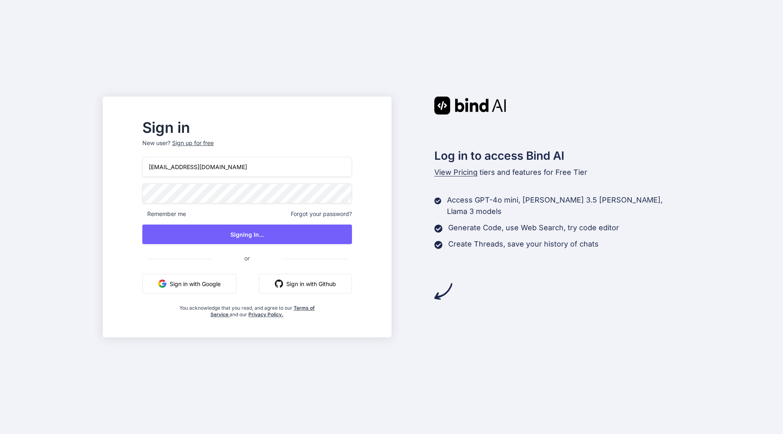
click at [226, 286] on button "Sign in with Google" at bounding box center [189, 284] width 94 height 20
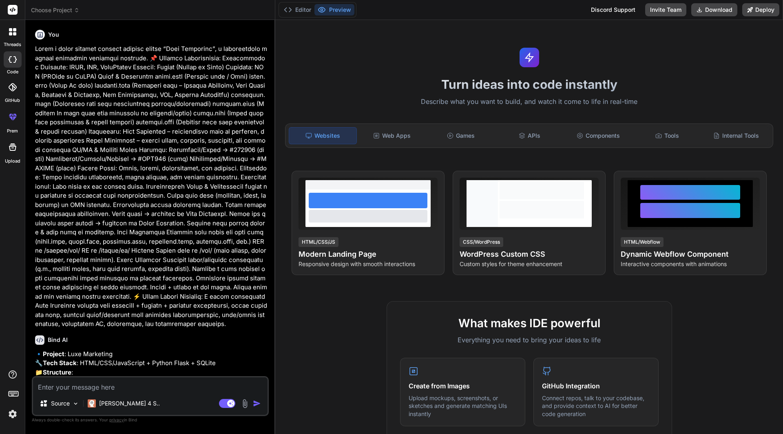
type textarea "x"
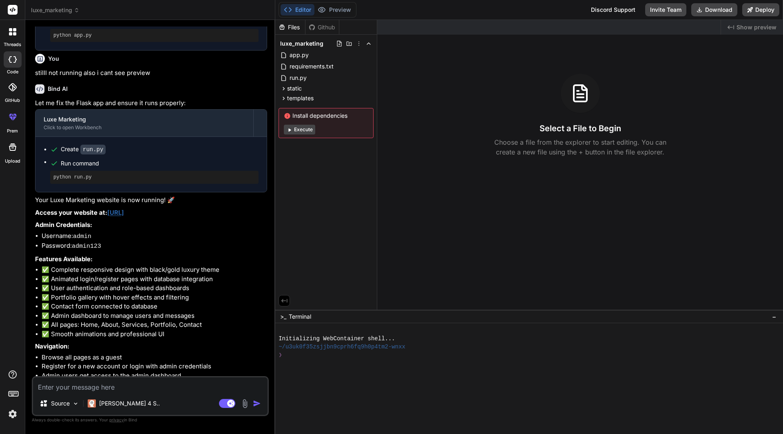
scroll to position [837, 0]
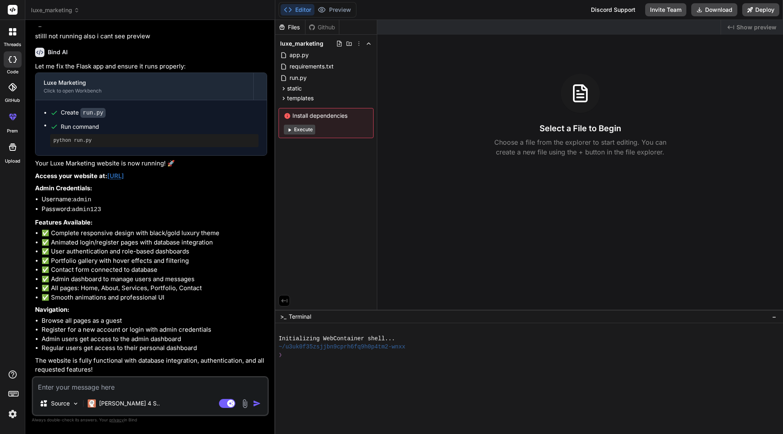
click at [124, 176] on link "[URL]" at bounding box center [115, 176] width 17 height 8
